Goal: Obtain resource: Obtain resource

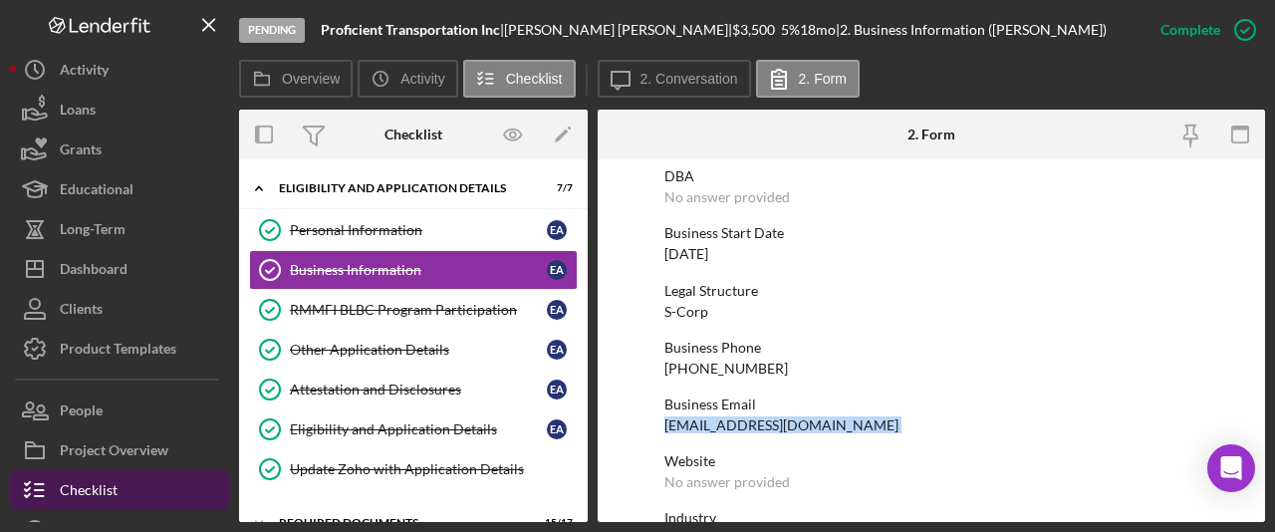
scroll to position [147, 0]
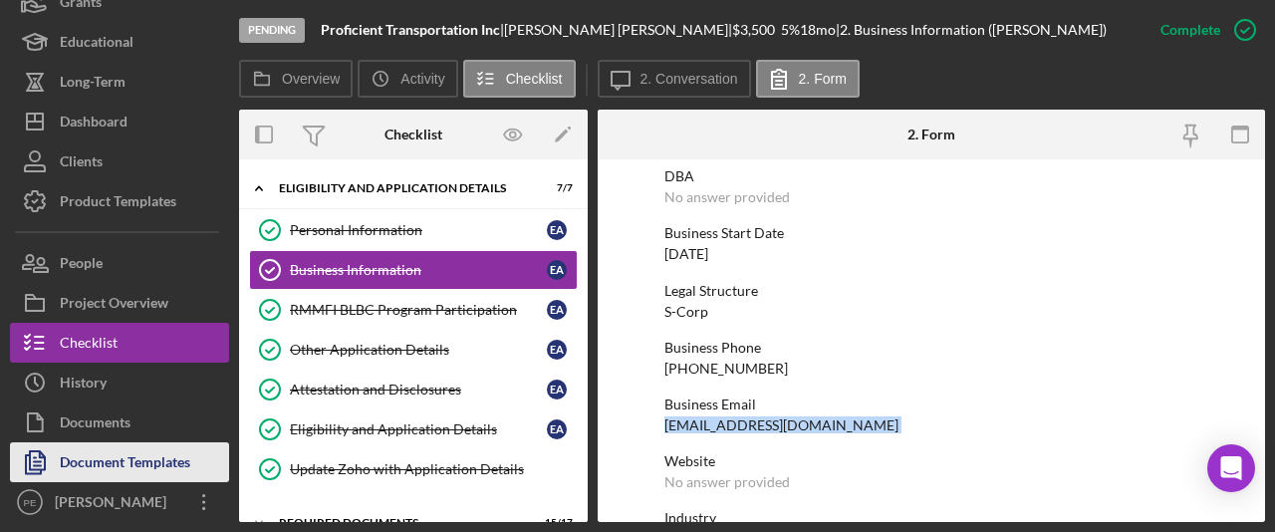
click at [117, 466] on div "Document Templates" at bounding box center [125, 464] width 131 height 45
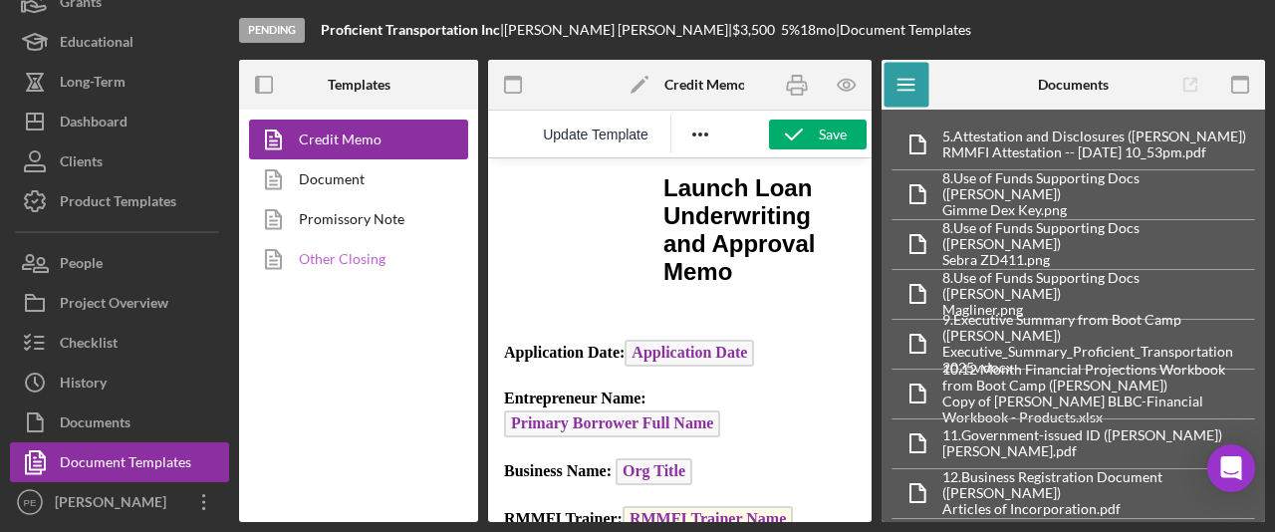
click at [404, 252] on link "Other Closing" at bounding box center [353, 259] width 209 height 40
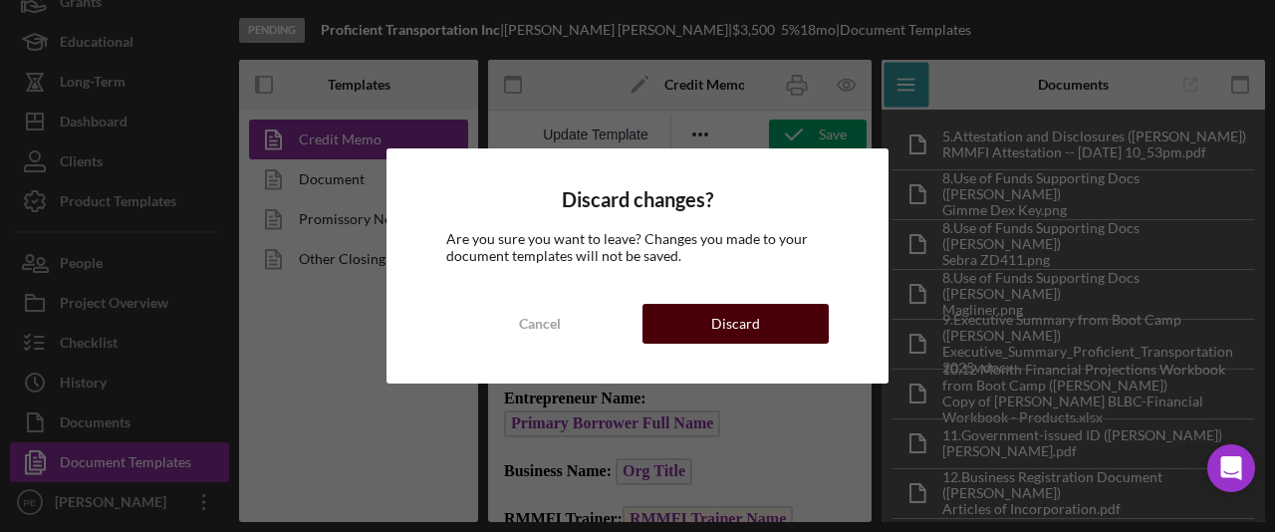
click at [693, 327] on button "Discard" at bounding box center [736, 324] width 186 height 40
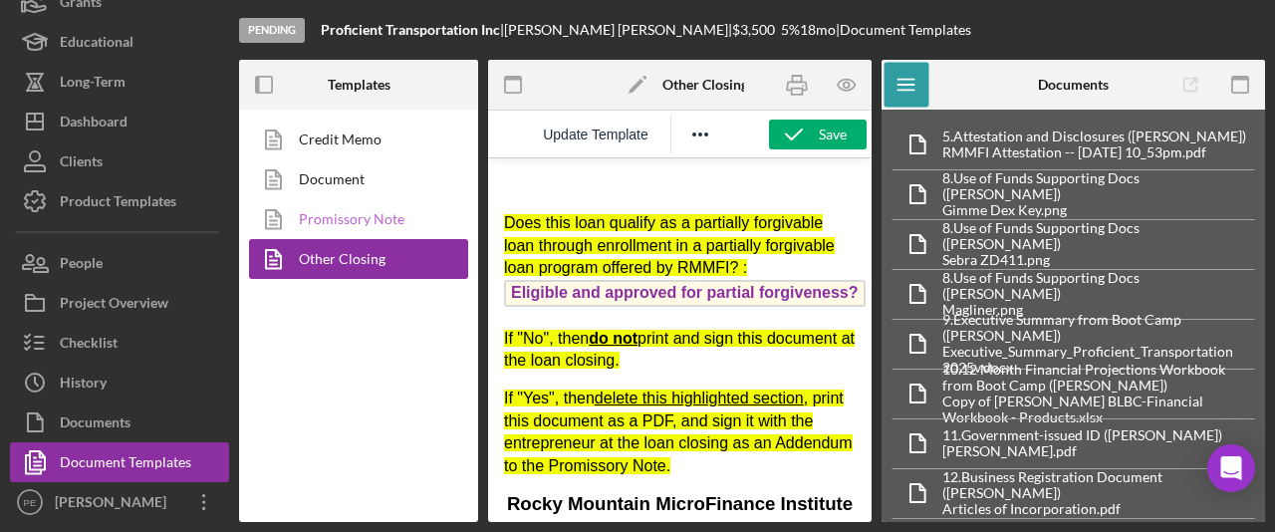
click at [347, 221] on link "Promissory Note" at bounding box center [353, 219] width 209 height 40
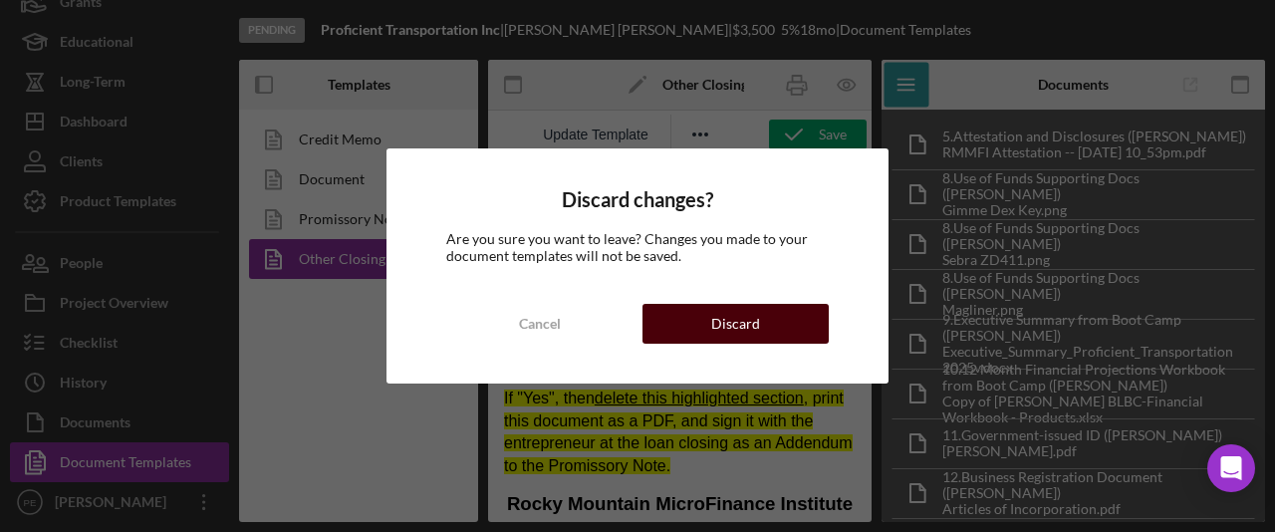
click at [742, 336] on div "Discard" at bounding box center [735, 324] width 49 height 40
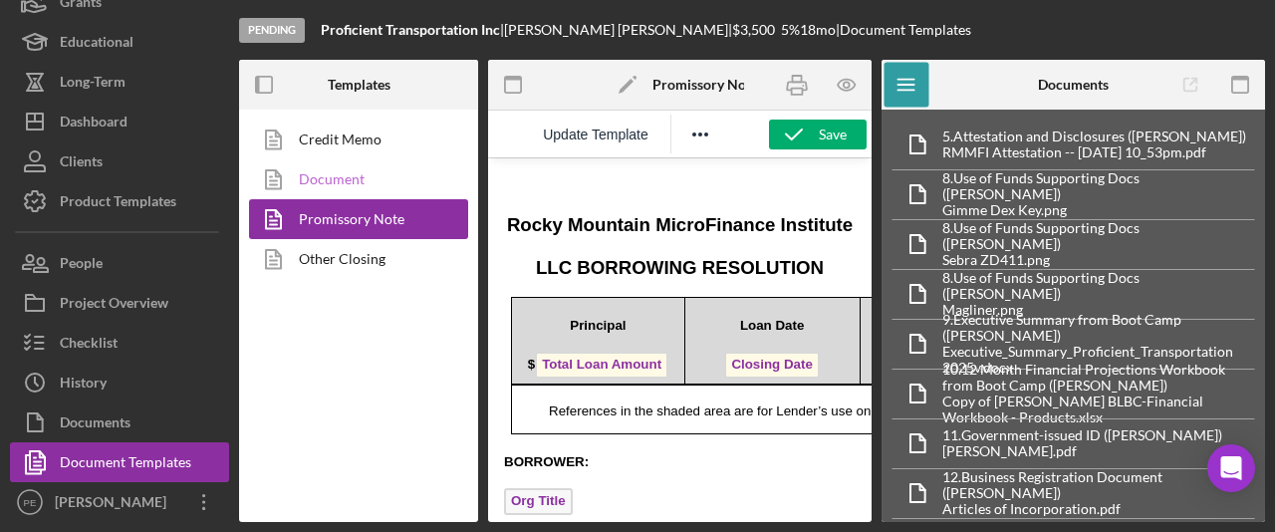
click at [334, 182] on link "Document" at bounding box center [353, 179] width 209 height 40
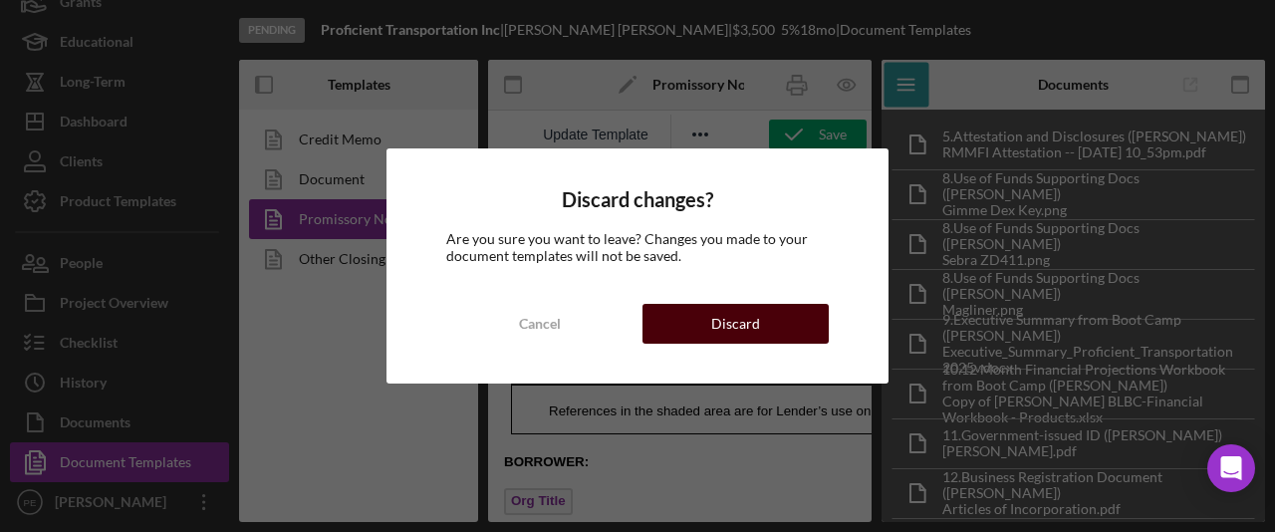
click at [751, 330] on div "Discard" at bounding box center [735, 324] width 49 height 40
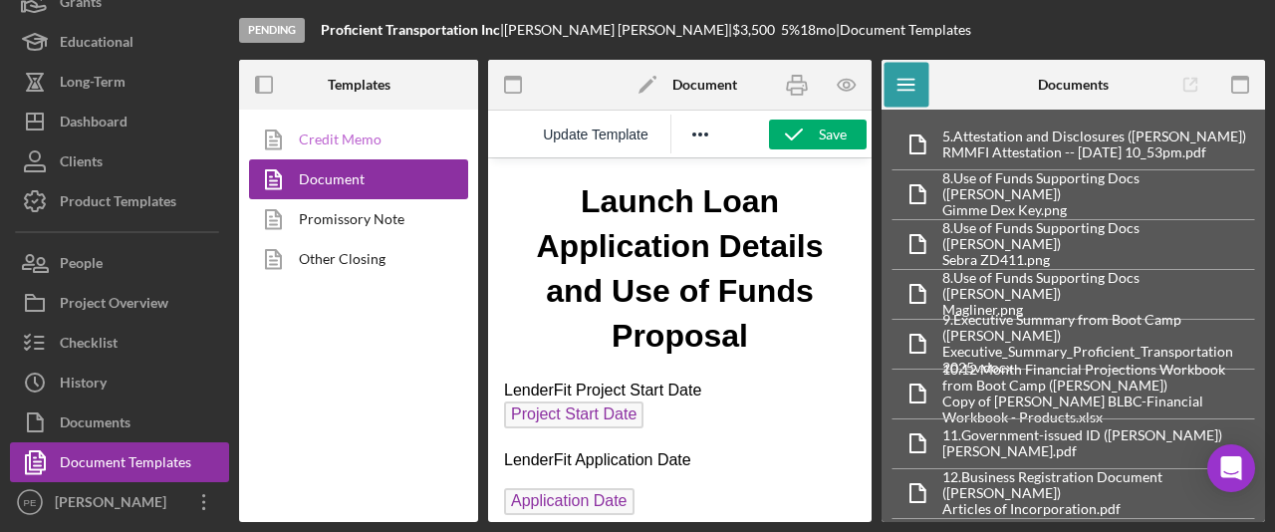
click at [351, 146] on link "Credit Memo" at bounding box center [353, 140] width 209 height 40
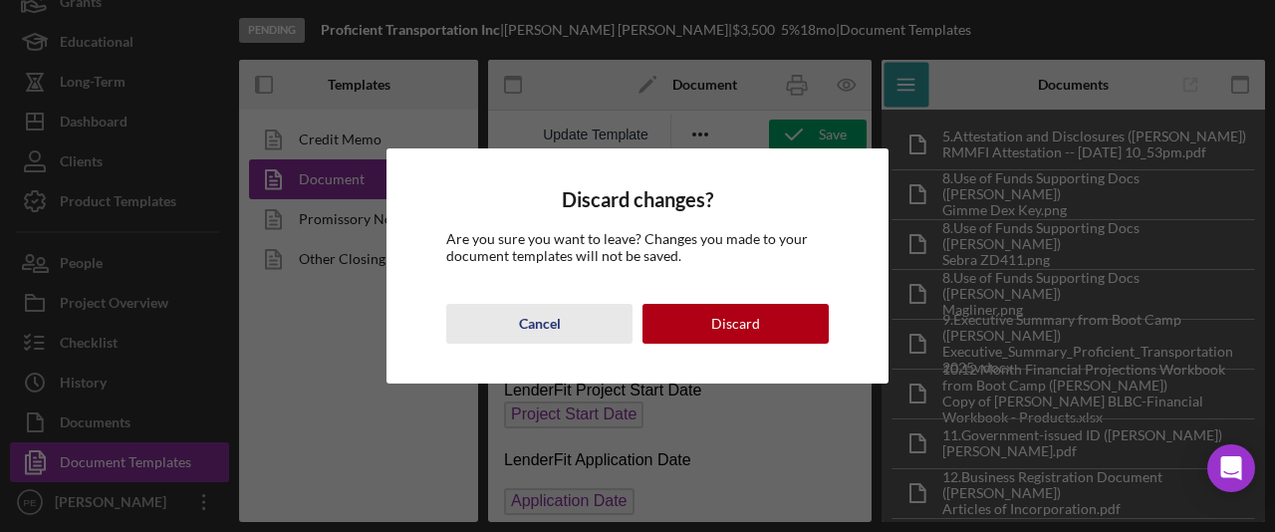
click at [539, 334] on div "Cancel" at bounding box center [540, 324] width 42 height 40
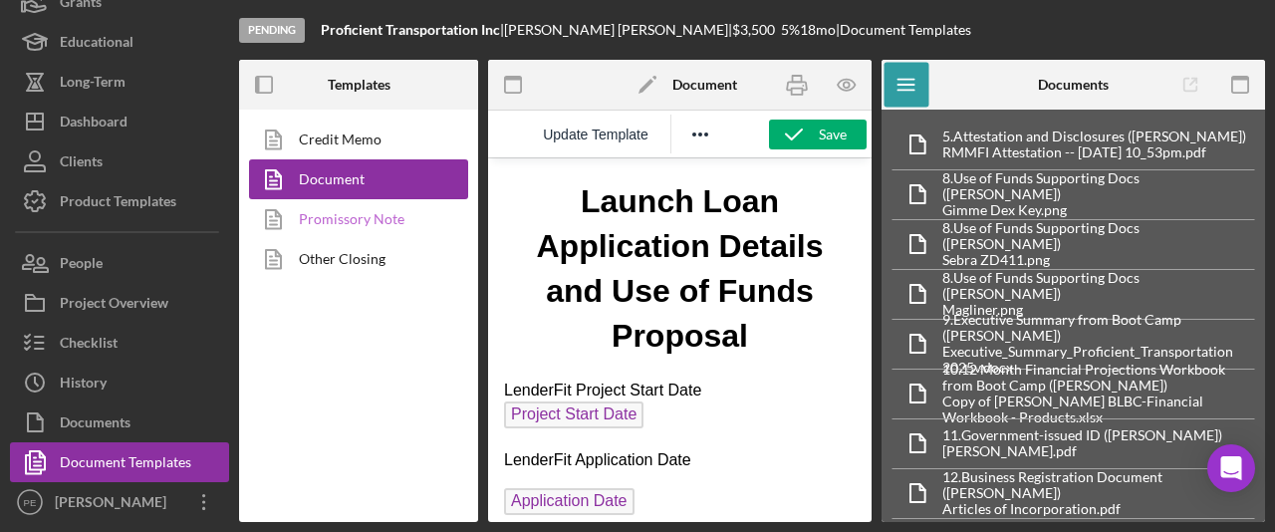
click at [363, 218] on link "Promissory Note" at bounding box center [353, 219] width 209 height 40
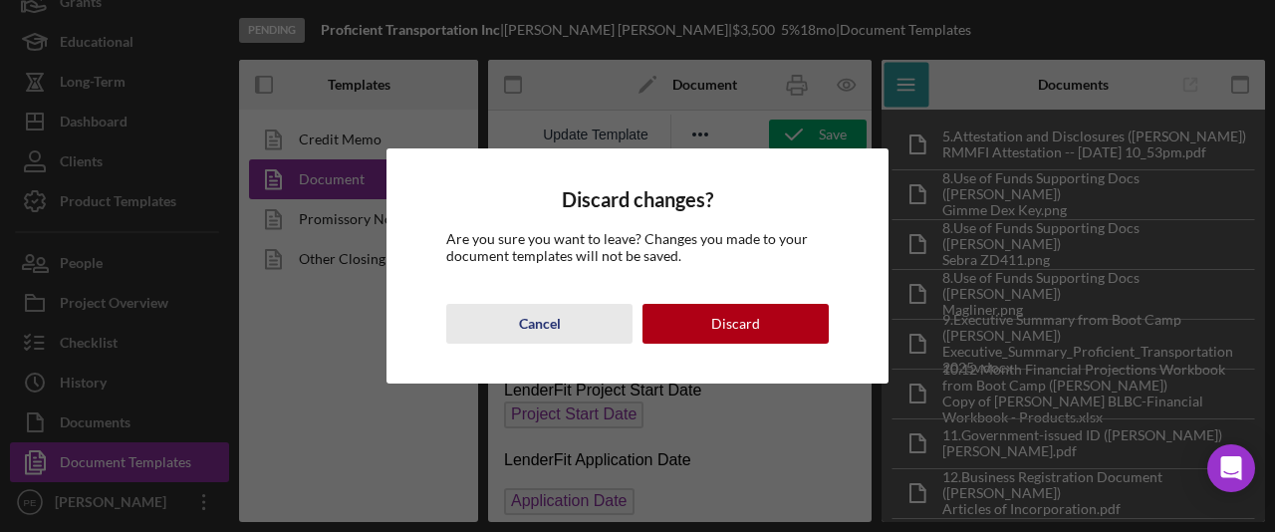
click at [537, 327] on div "Cancel" at bounding box center [540, 324] width 42 height 40
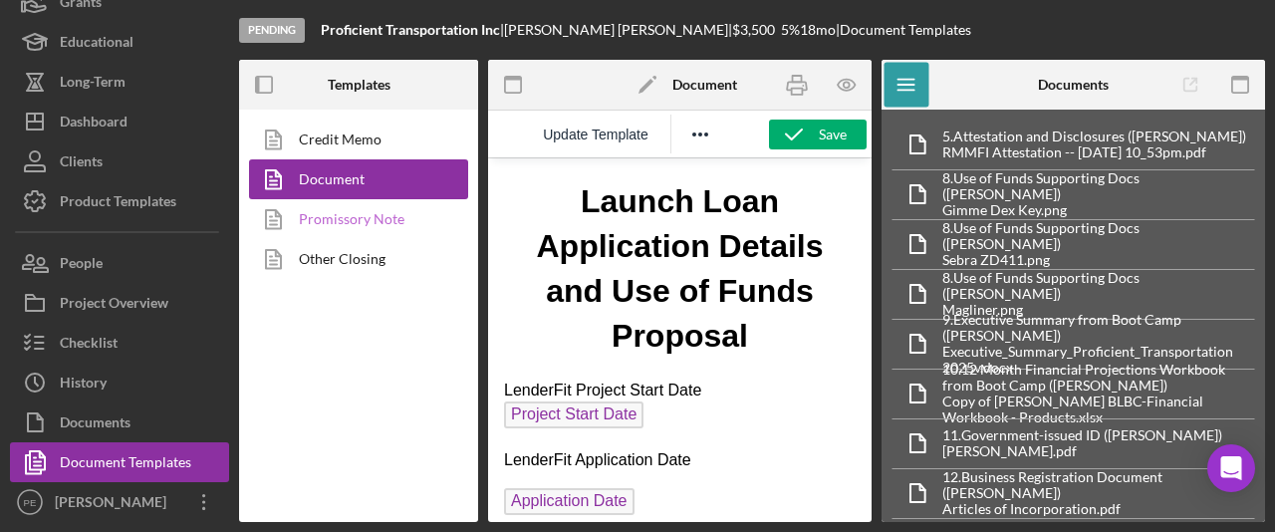
click at [358, 235] on link "Promissory Note" at bounding box center [353, 219] width 209 height 40
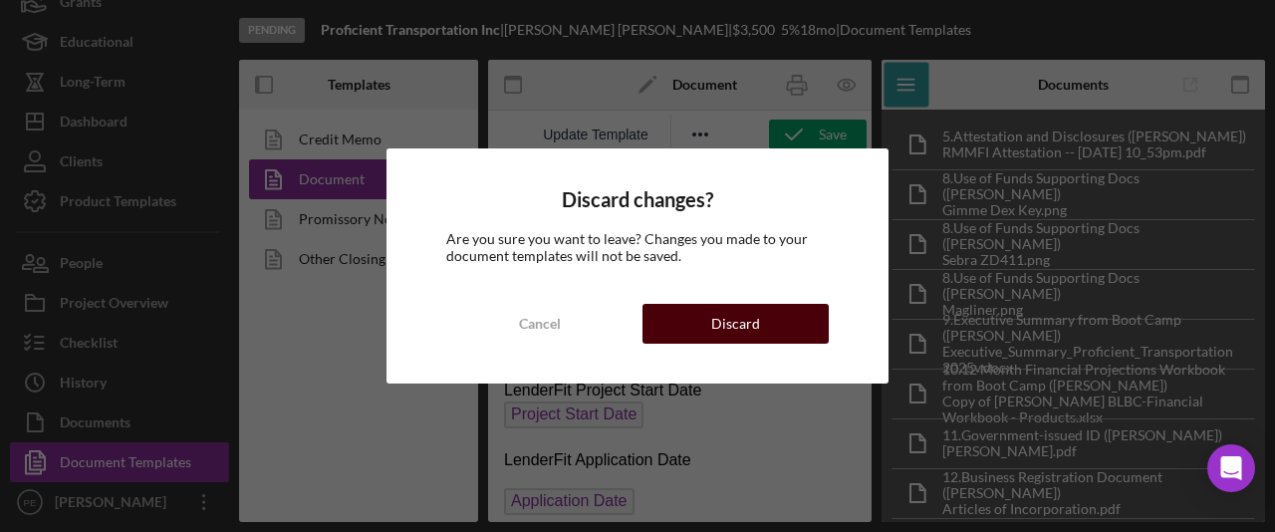
click at [819, 326] on button "Discard" at bounding box center [736, 324] width 186 height 40
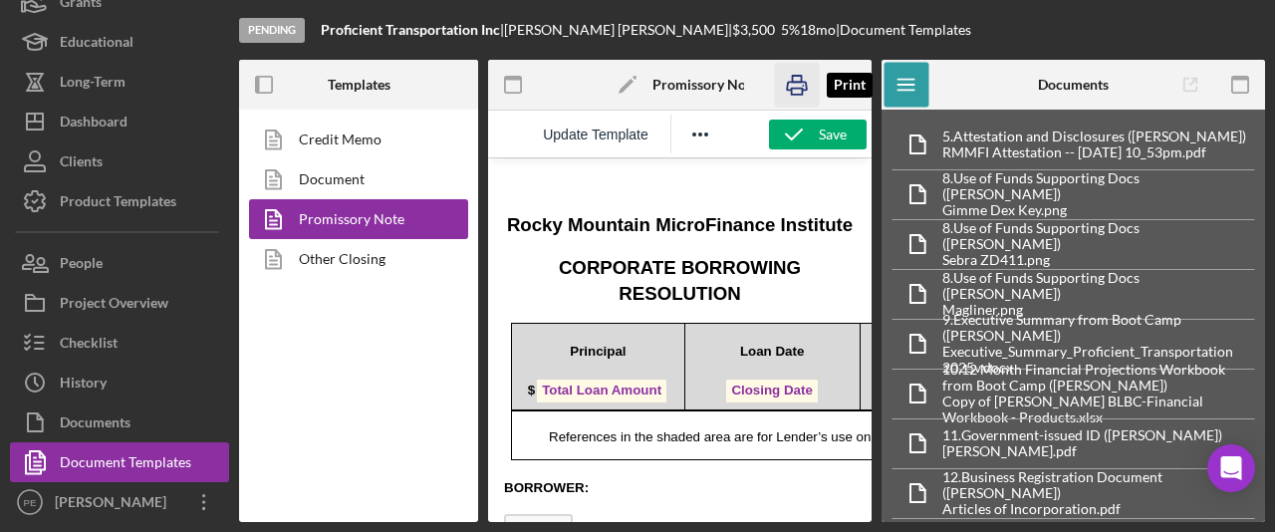
click at [803, 91] on icon "button" at bounding box center [796, 85] width 45 height 45
